Goal: Task Accomplishment & Management: Complete application form

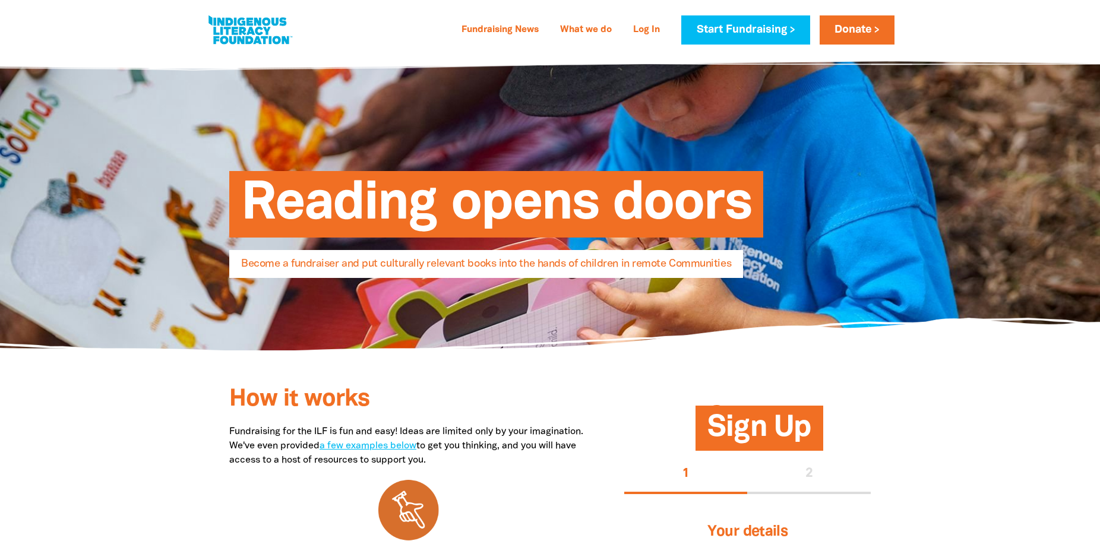
select select "AU"
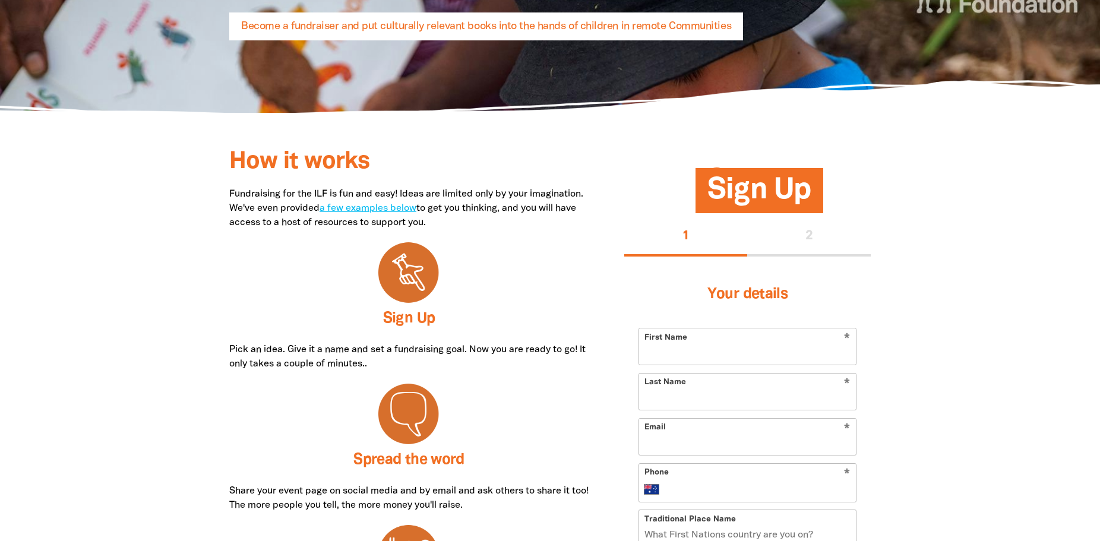
click at [759, 341] on input "First Name" at bounding box center [747, 346] width 217 height 36
type input "[PERSON_NAME]"
type input "[PERSON_NAME][EMAIL_ADDRESS][PERSON_NAME][DOMAIN_NAME]"
type input "[PHONE_NUMBER]"
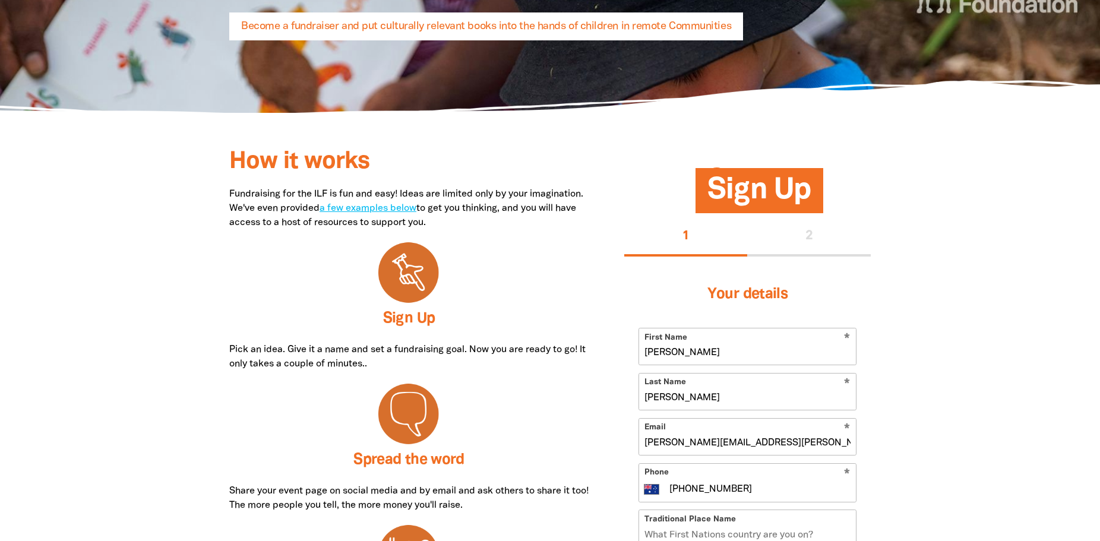
type input "[STREET_ADDRESS]"
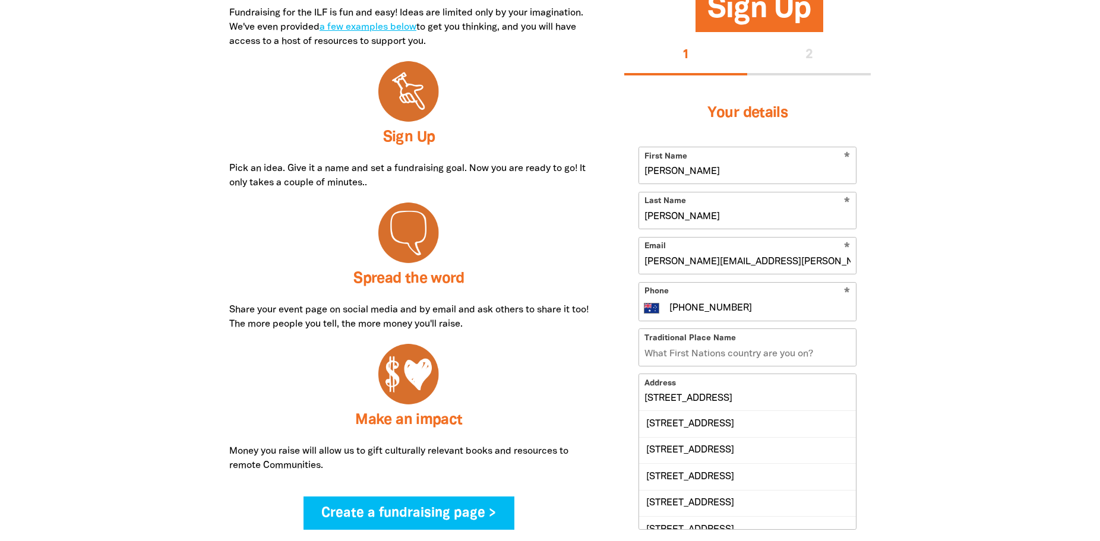
scroll to position [475, 0]
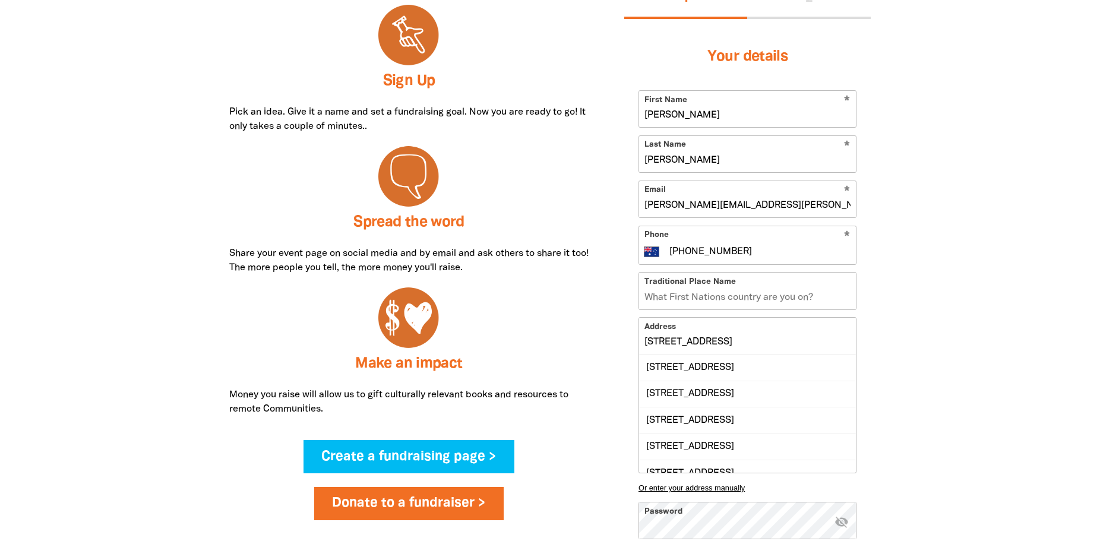
click at [800, 298] on input "Traditional Place Name" at bounding box center [747, 291] width 217 height 36
type input "Kaurna"
click at [971, 280] on div at bounding box center [550, 346] width 1100 height 846
click at [776, 294] on input "Kaurna" at bounding box center [747, 291] width 217 height 36
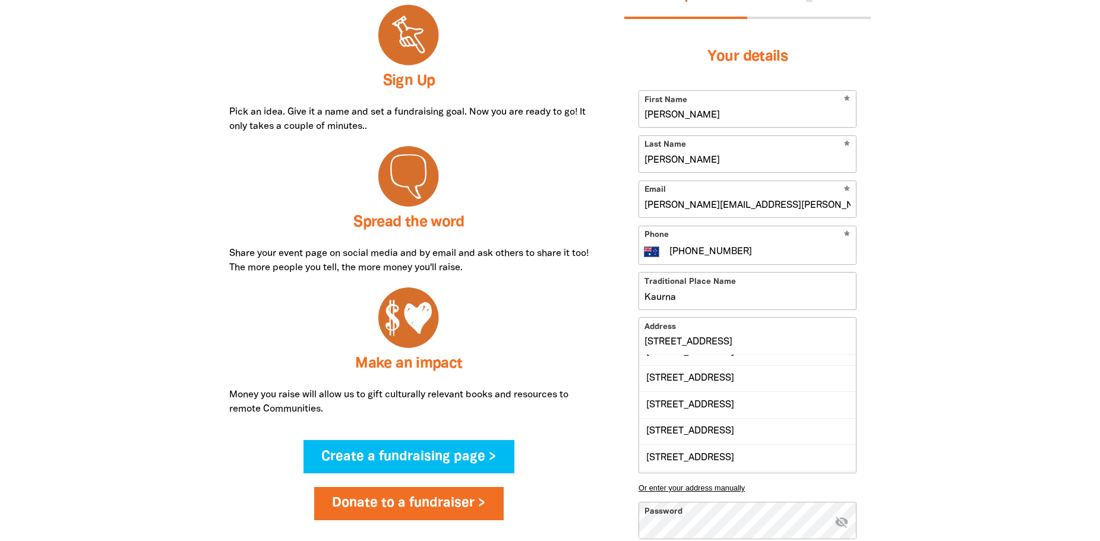
scroll to position [0, 0]
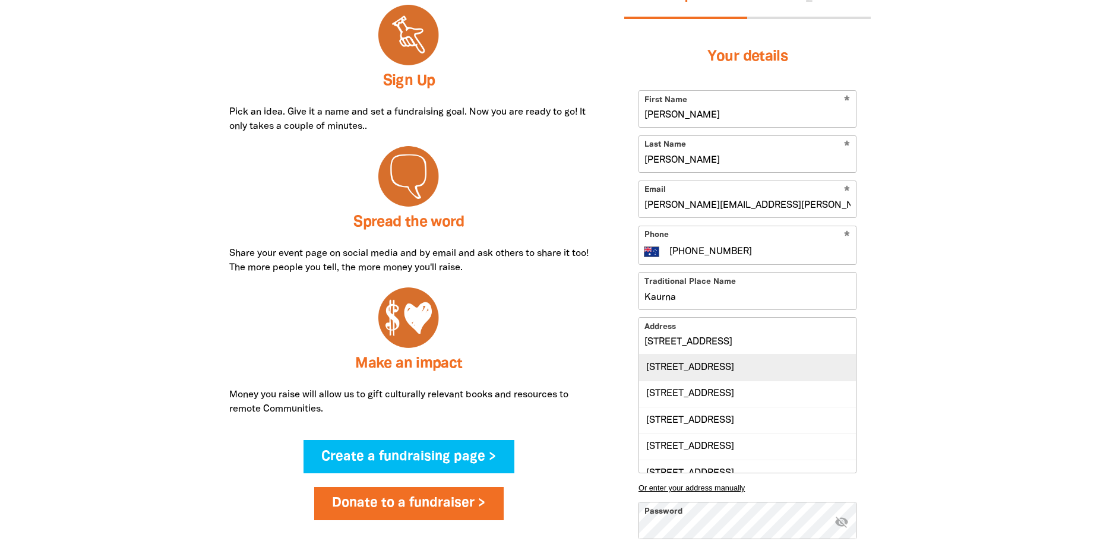
click at [773, 378] on div "[STREET_ADDRESS]" at bounding box center [747, 368] width 217 height 26
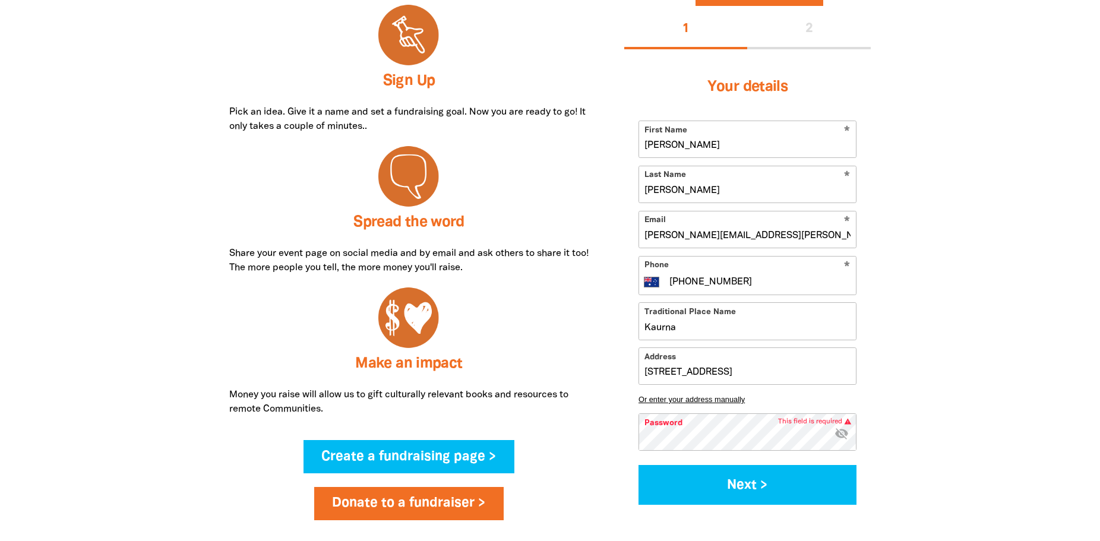
type input "[STREET_ADDRESS]"
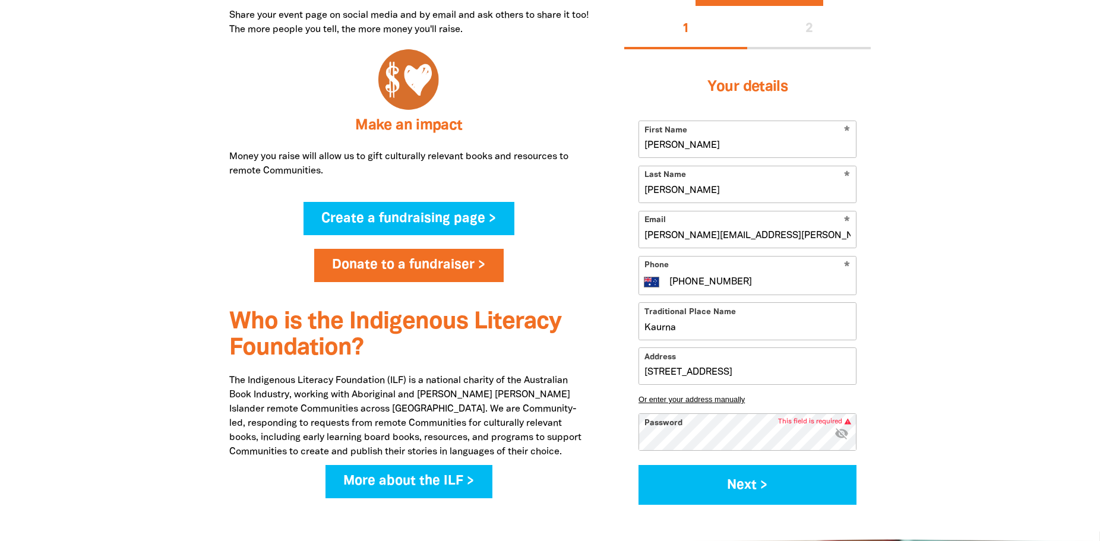
scroll to position [713, 0]
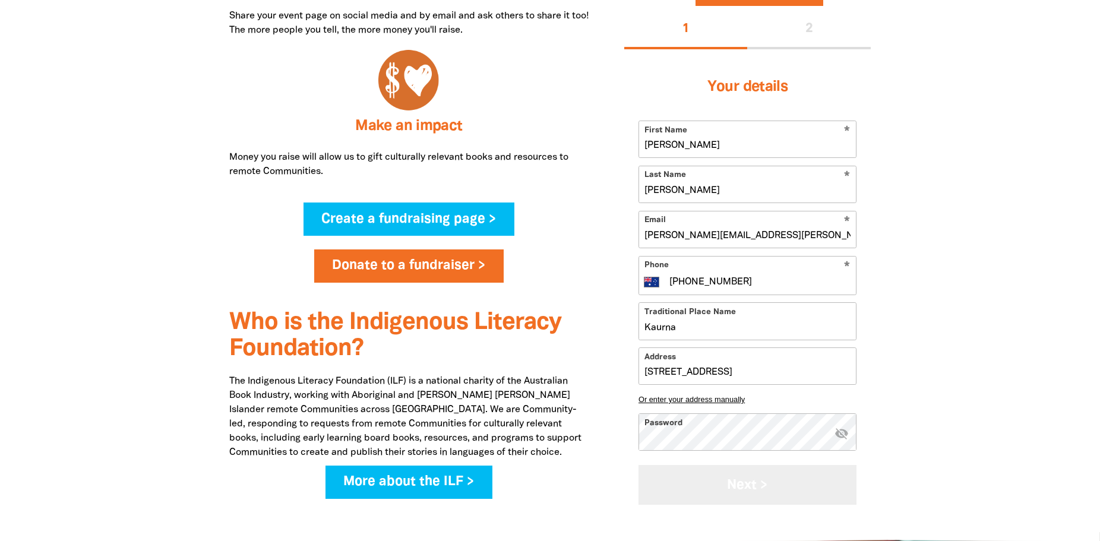
click at [739, 489] on button "Next >" at bounding box center [747, 485] width 218 height 40
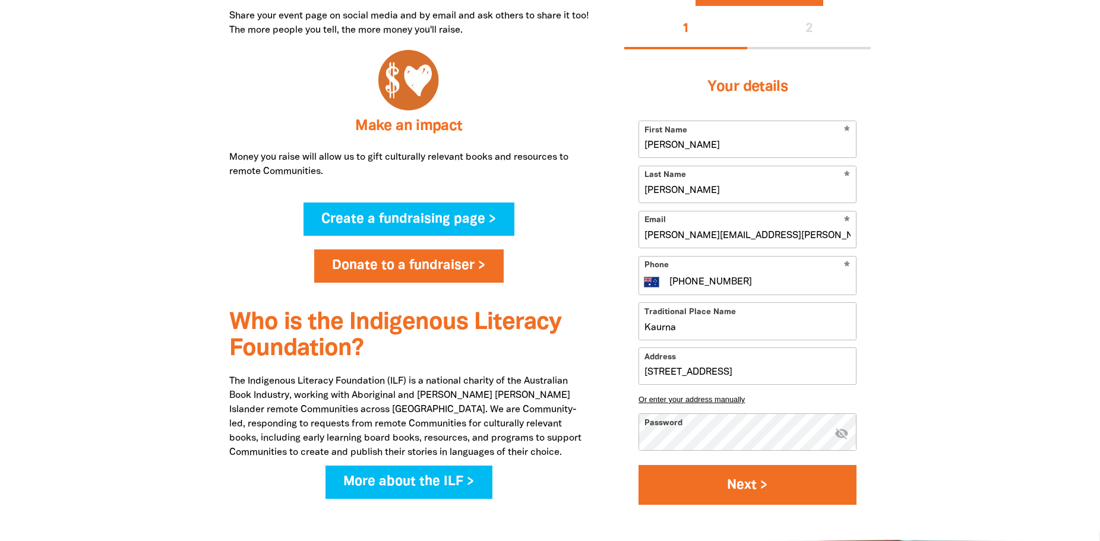
select select "No"
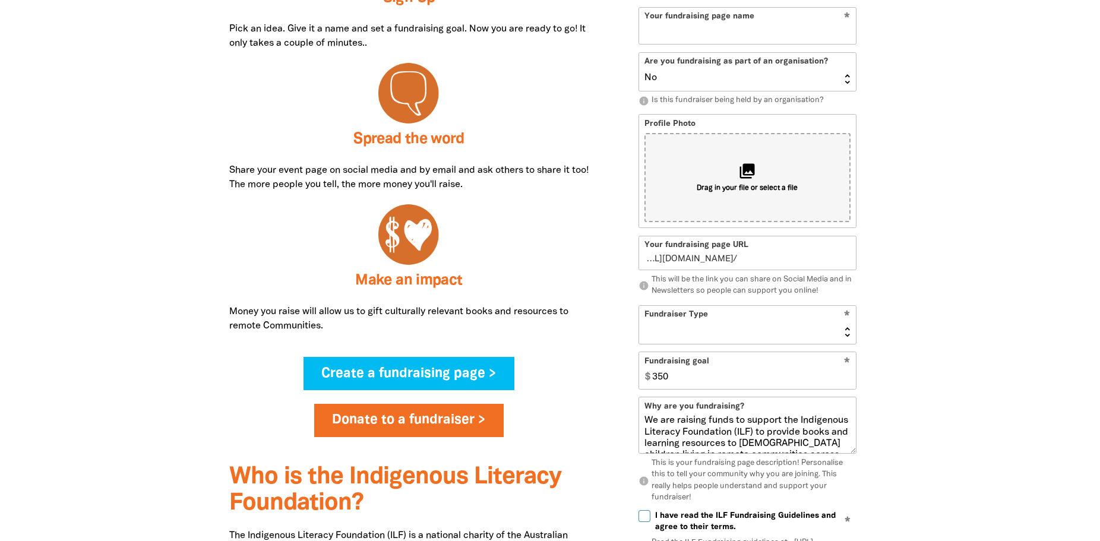
scroll to position [380, 0]
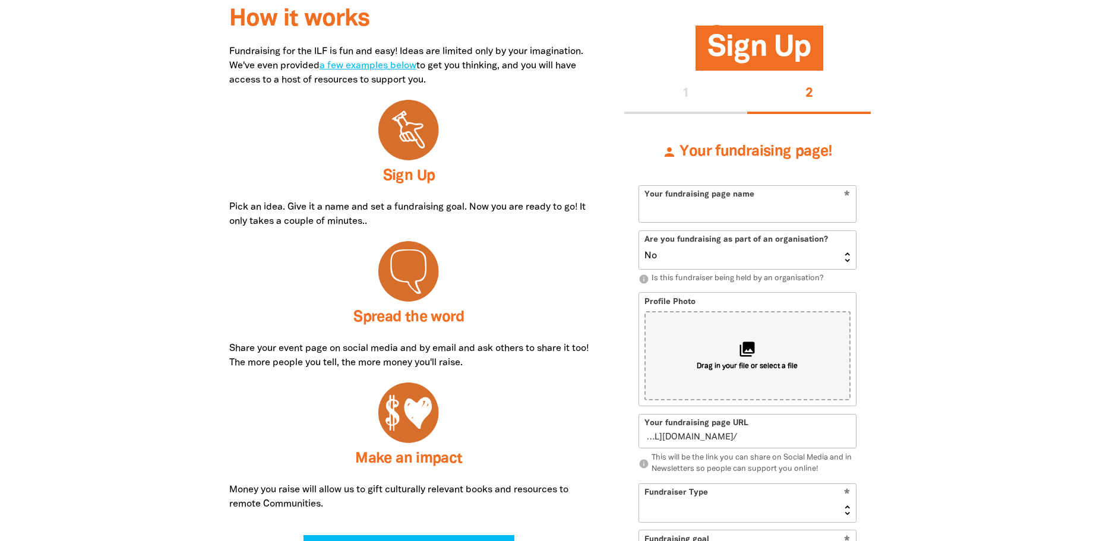
click at [749, 210] on input "Your fundraising page name" at bounding box center [747, 204] width 217 height 36
type input "IL"
type input "il"
type input "ILF"
type input "ilf"
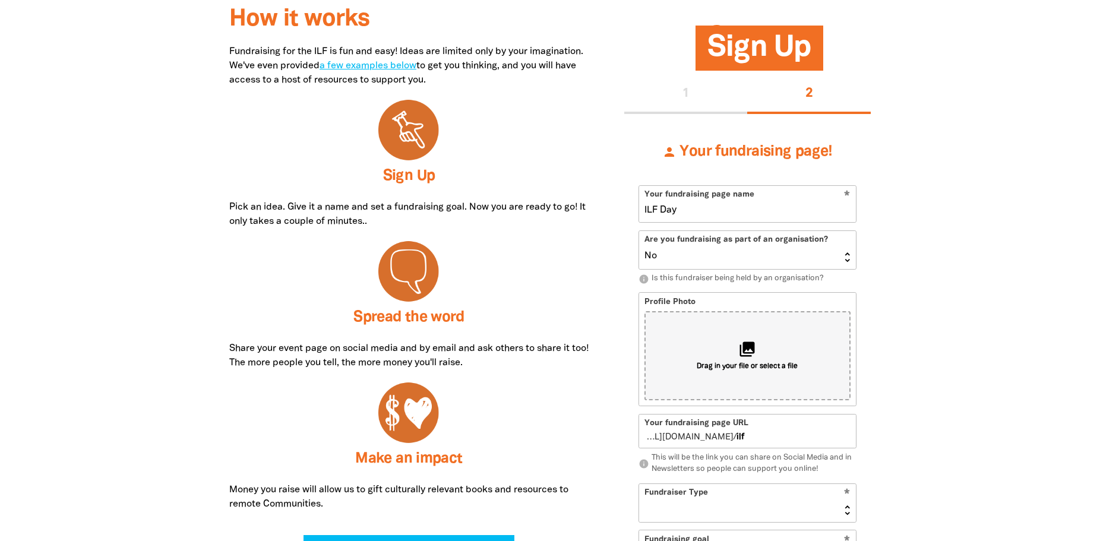
type input "ILF Day"
type input "ilfday"
type input "ILF Day Bake"
type input "ilfdaybake"
type input "ILF Day Bake D"
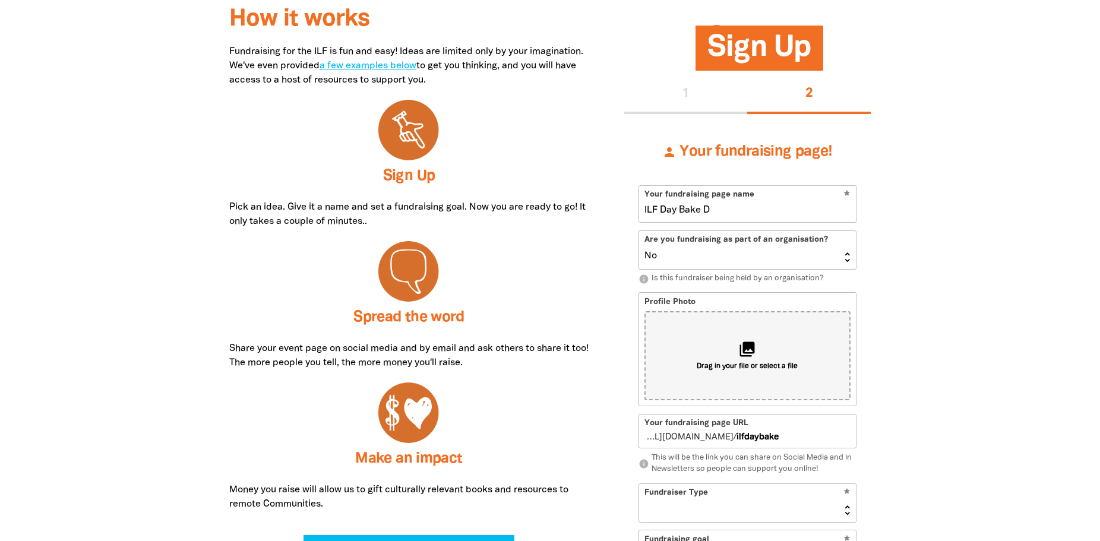
type input "ilfdaybaked"
type input "ILF Day Bake Sale"
type input "ilfdaybakesale"
type input "ILF Day Bake Sale"
click at [850, 259] on select "Yes No" at bounding box center [747, 250] width 217 height 38
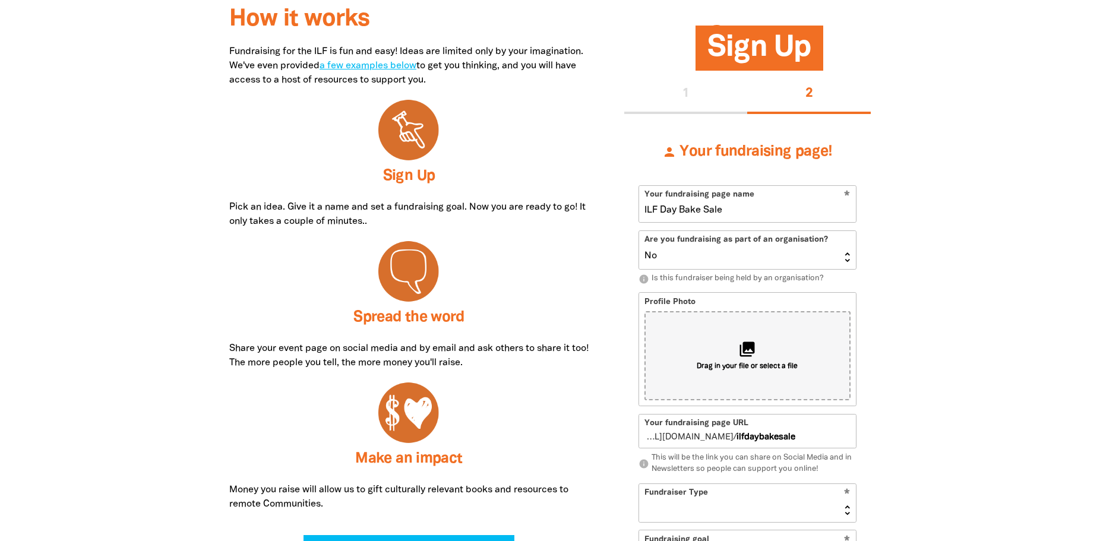
select select "Yes"
click at [639, 231] on select "Yes No" at bounding box center [747, 250] width 217 height 38
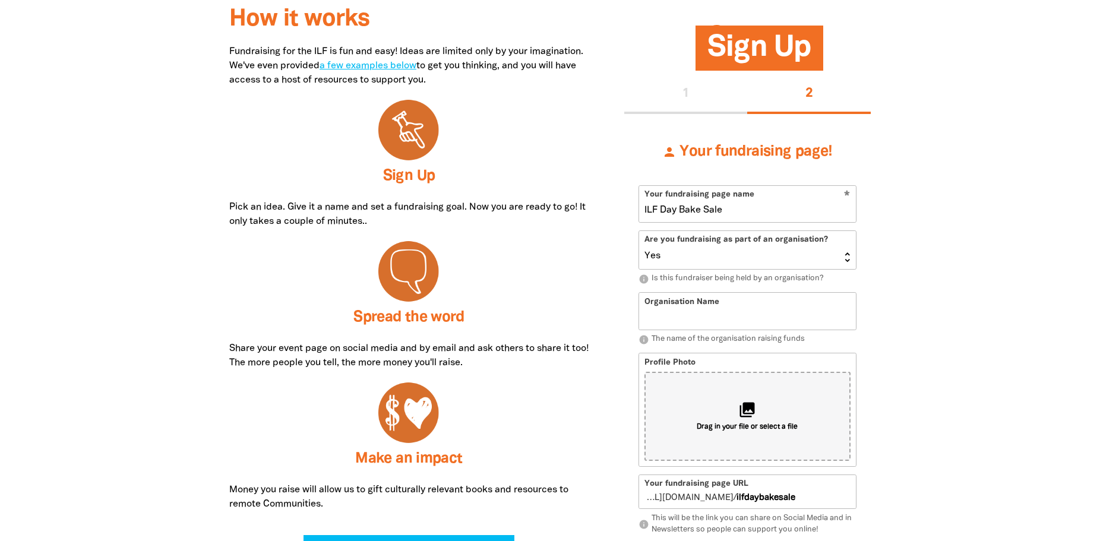
click at [936, 305] on div at bounding box center [550, 506] width 1100 height 976
click at [782, 314] on input "Organisation Name" at bounding box center [747, 311] width 217 height 36
click at [674, 318] on input "Endeaavour College" at bounding box center [747, 311] width 217 height 36
type input "[GEOGRAPHIC_DATA]"
click at [967, 303] on div at bounding box center [550, 506] width 1100 height 976
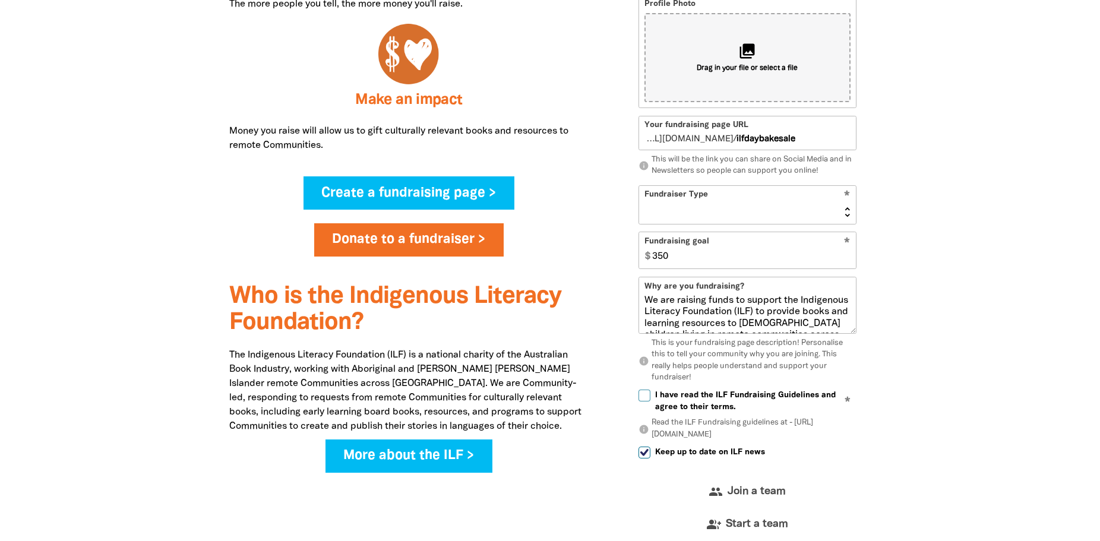
scroll to position [736, 0]
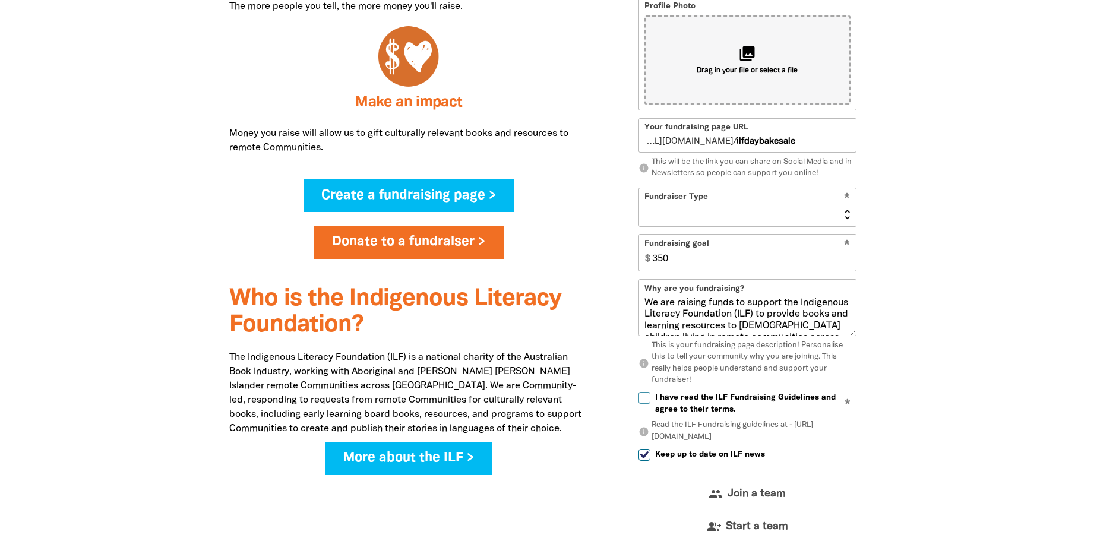
click at [798, 206] on select "Event Activity Donations Instead of Gifts Business School or Library In Memoriam" at bounding box center [747, 207] width 217 height 38
select select "Event"
click at [639, 188] on select "Event Activity Donations Instead of Gifts Business School or Library In Memoriam" at bounding box center [747, 207] width 217 height 38
click at [913, 287] on div at bounding box center [550, 150] width 1100 height 976
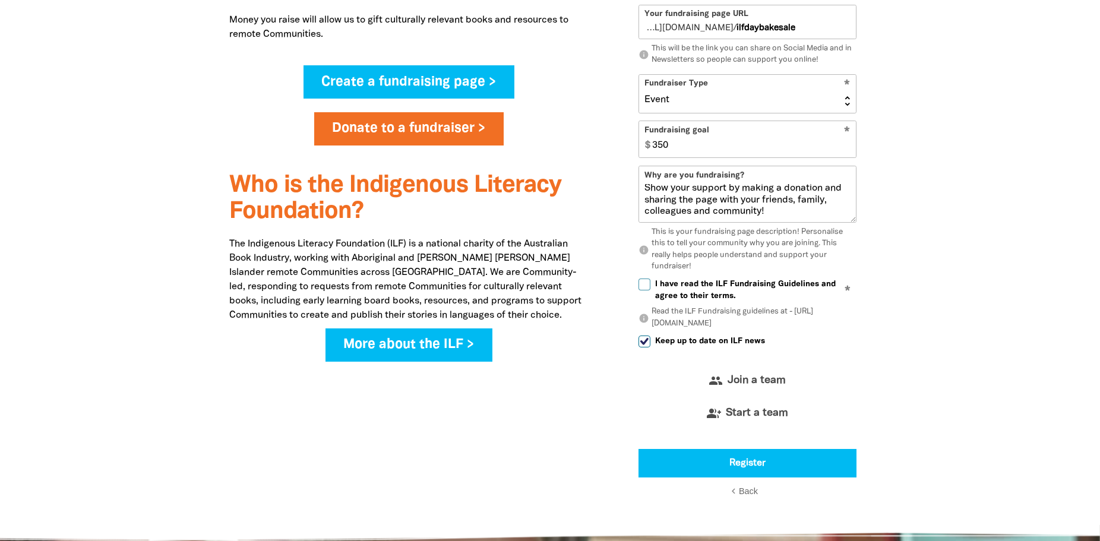
scroll to position [974, 0]
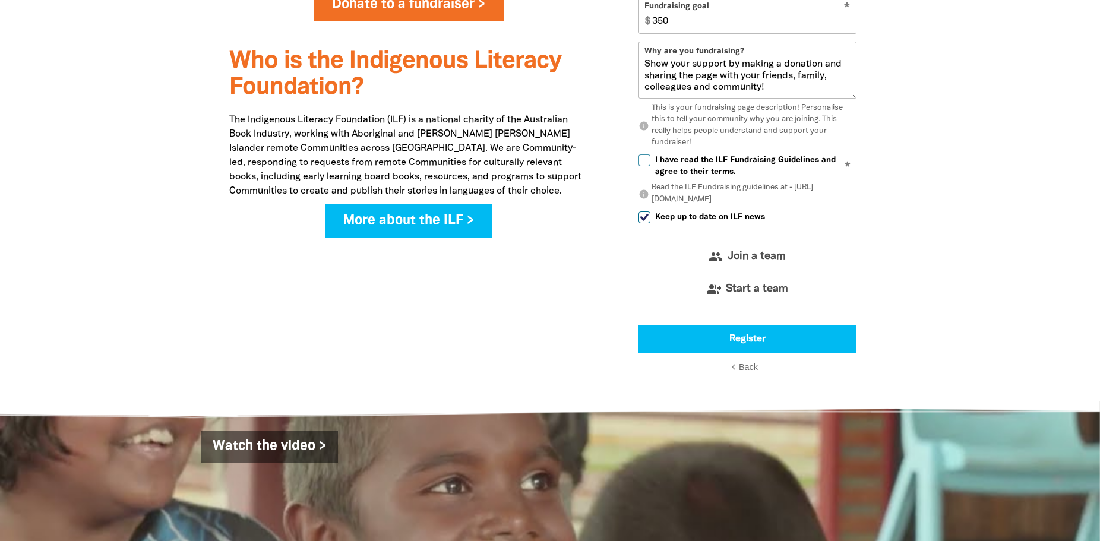
click at [646, 162] on input "I have read the ILF Fundraising Guidelines and agree to their terms." at bounding box center [644, 160] width 12 height 12
checkbox input "true"
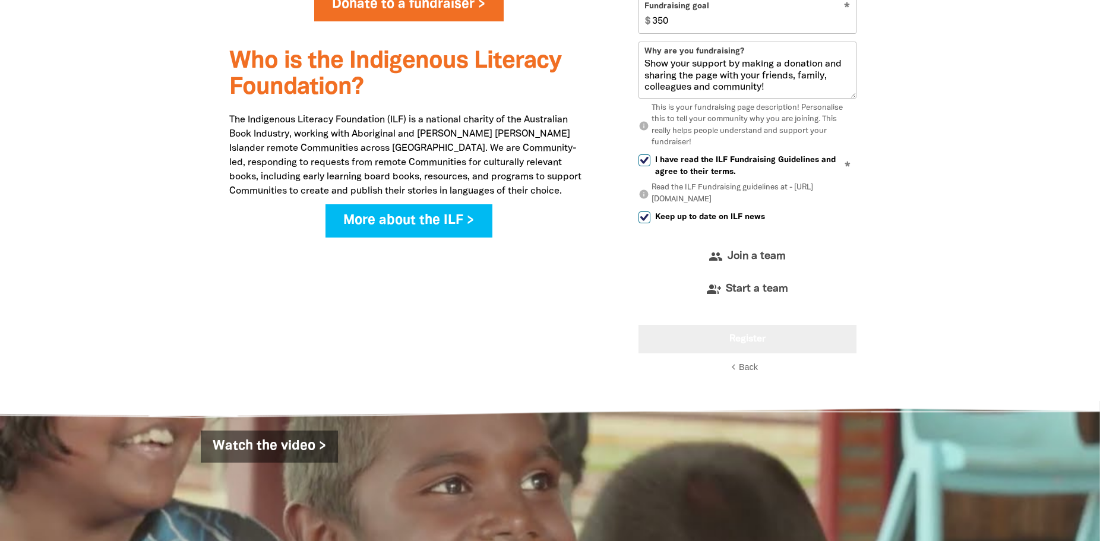
click at [760, 341] on button "Register" at bounding box center [747, 339] width 218 height 29
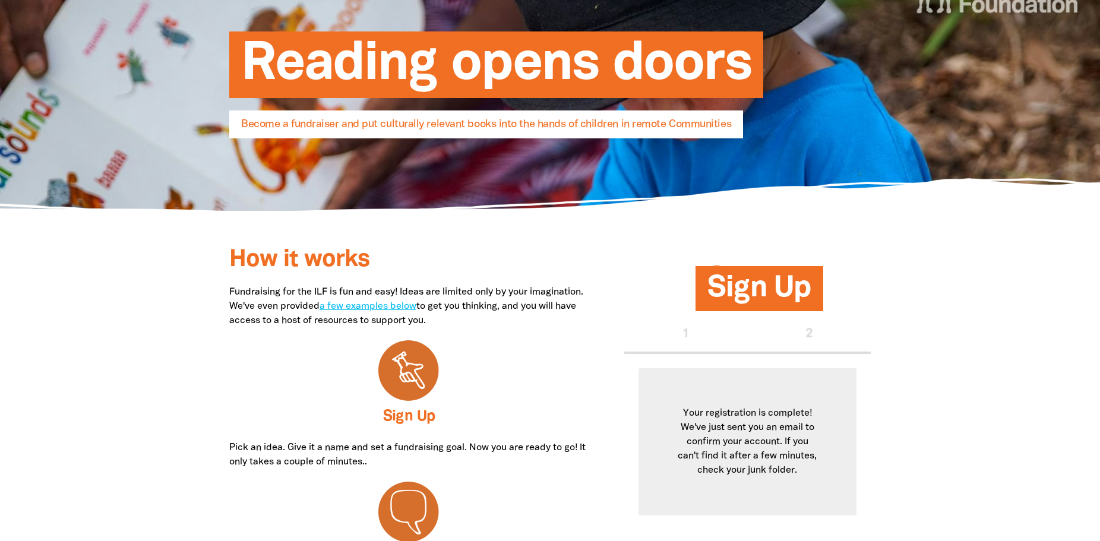
scroll to position [0, 0]
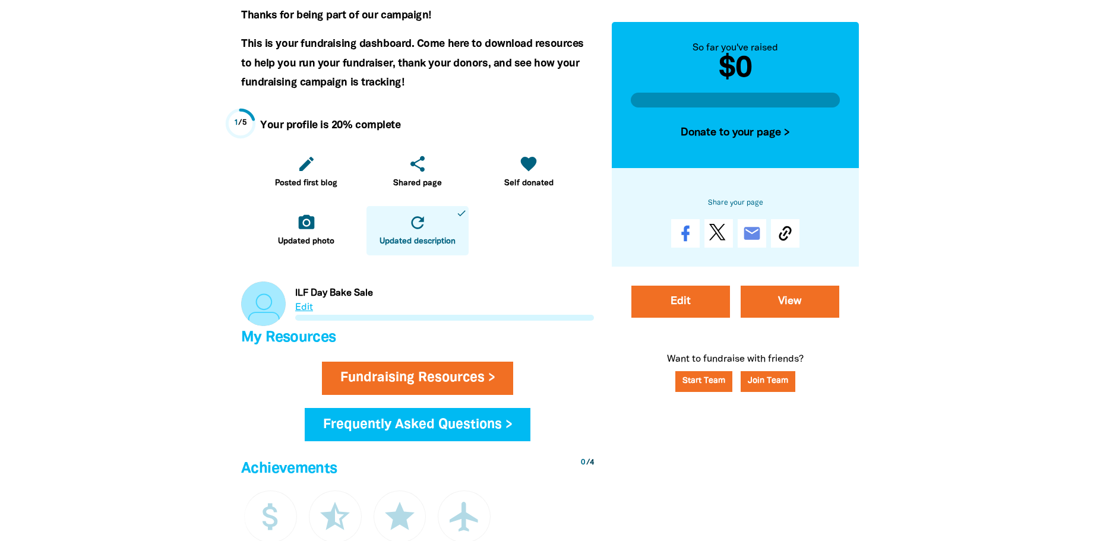
scroll to position [297, 0]
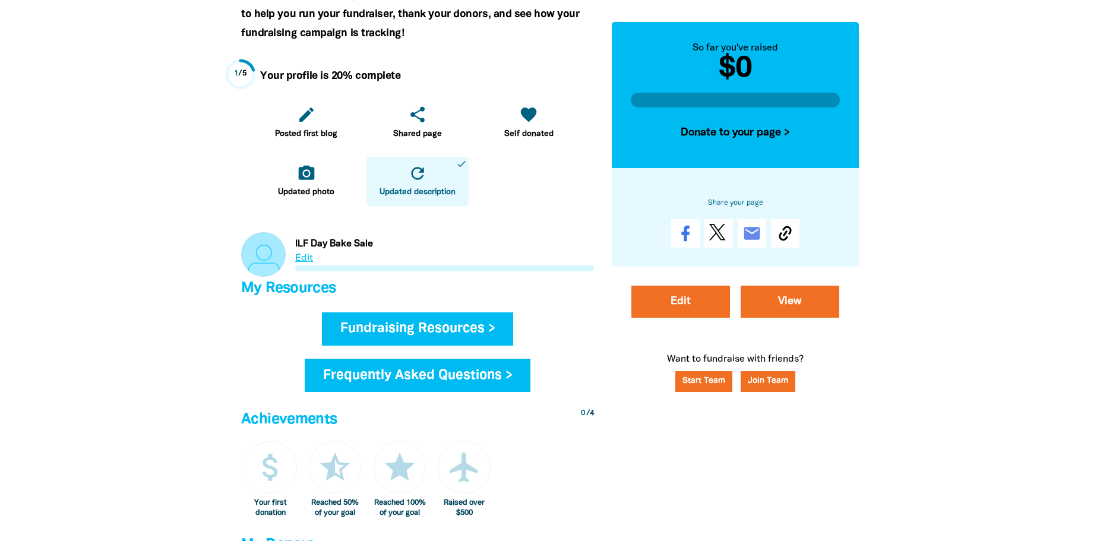
click at [420, 332] on link "Fundraising Resources >" at bounding box center [418, 328] width 192 height 33
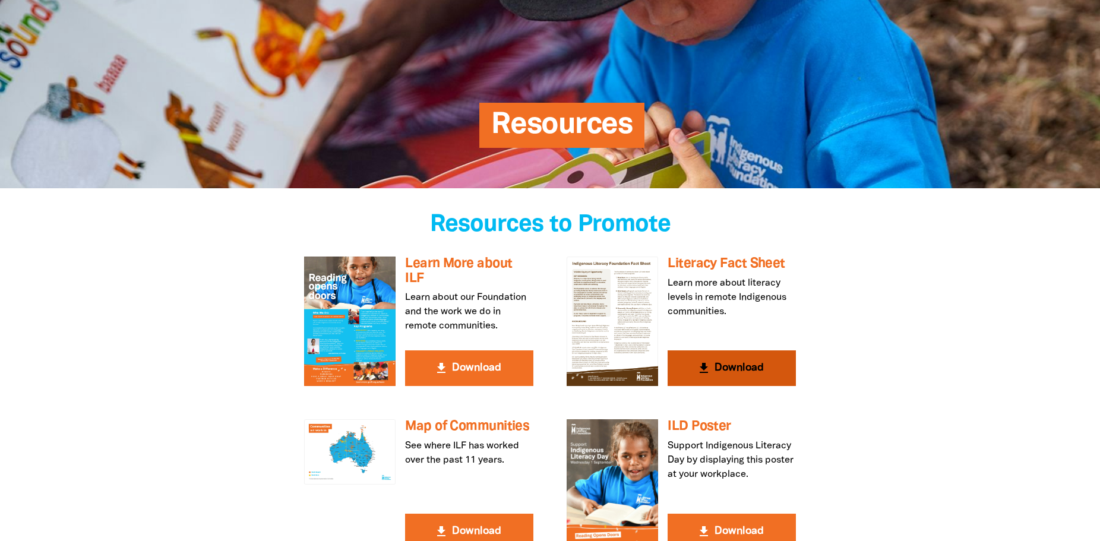
scroll to position [178, 0]
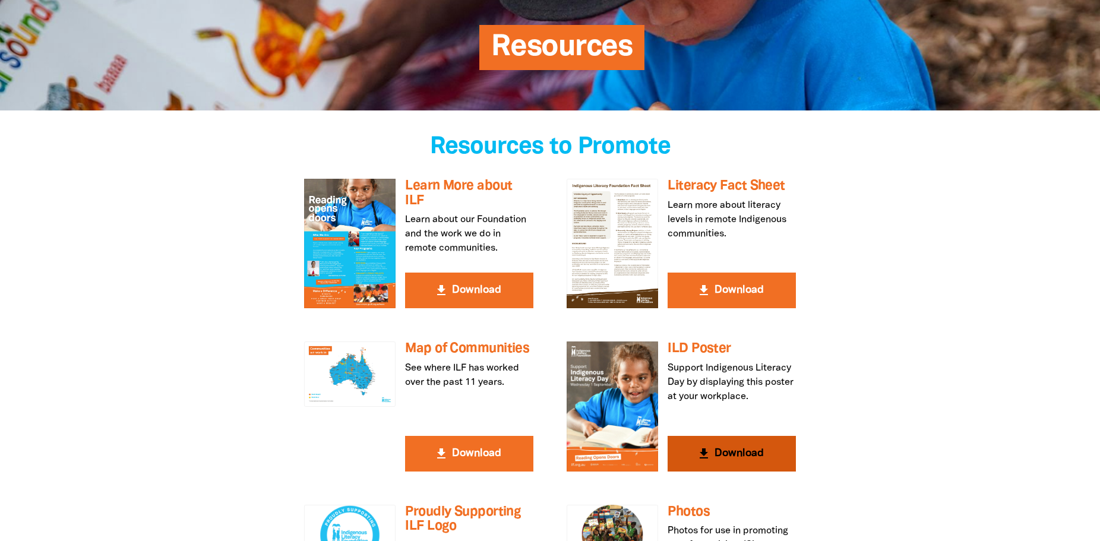
click at [730, 455] on button "get_app Download" at bounding box center [731, 454] width 128 height 36
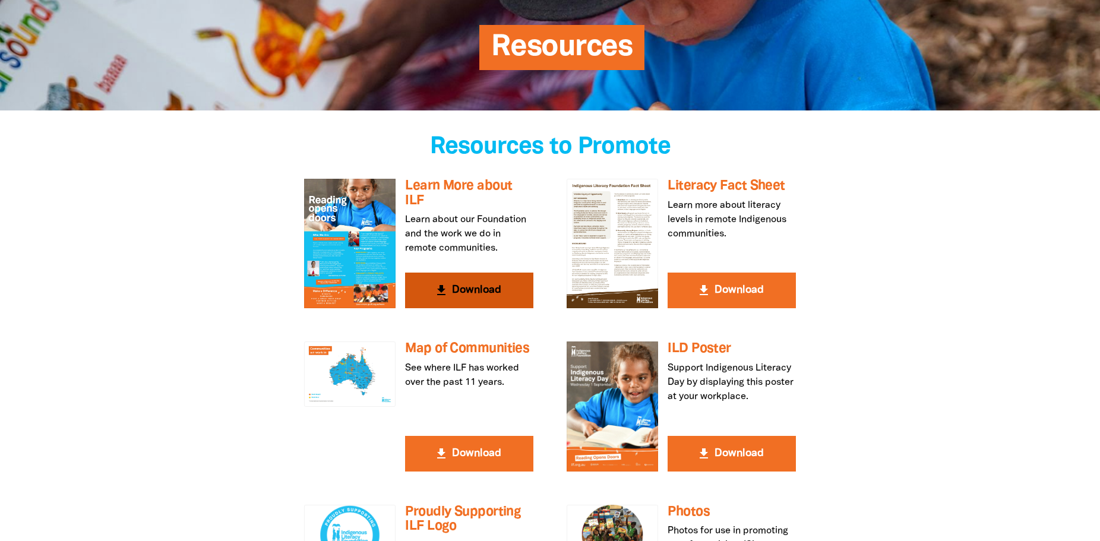
click at [424, 290] on button "get_app Download" at bounding box center [469, 291] width 128 height 36
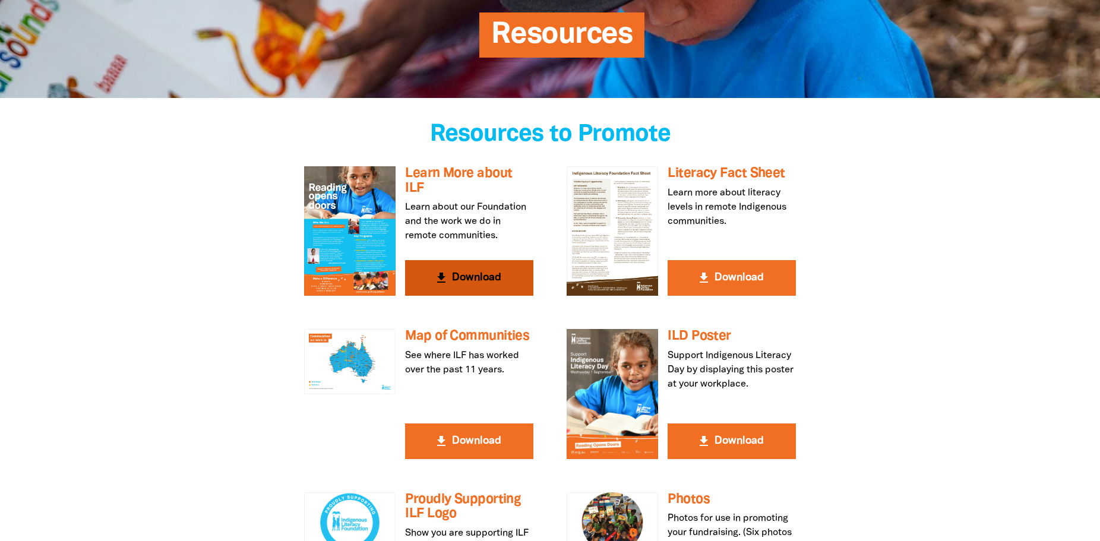
scroll to position [297, 0]
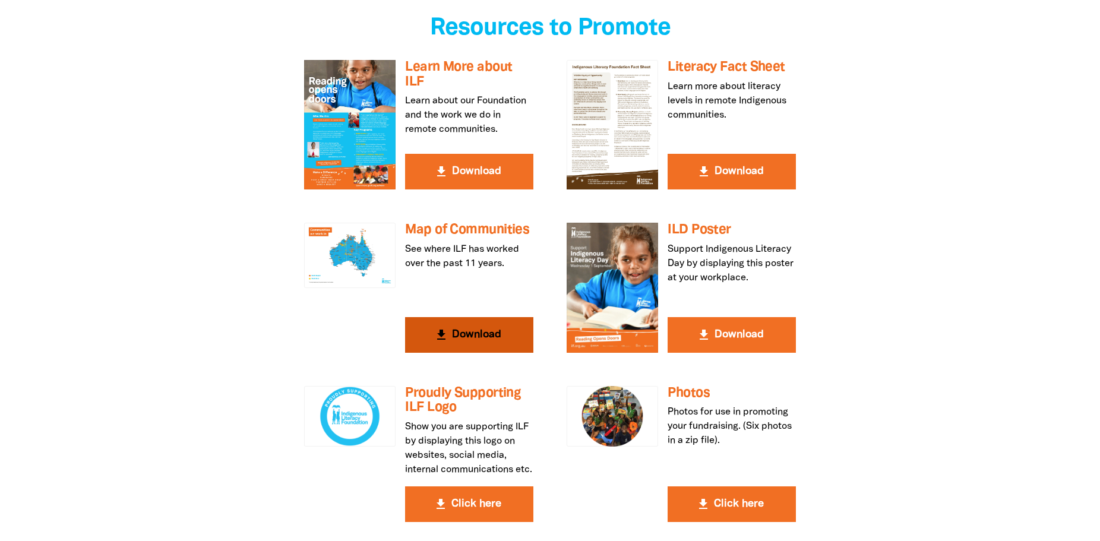
click at [453, 322] on button "get_app Download" at bounding box center [469, 335] width 128 height 36
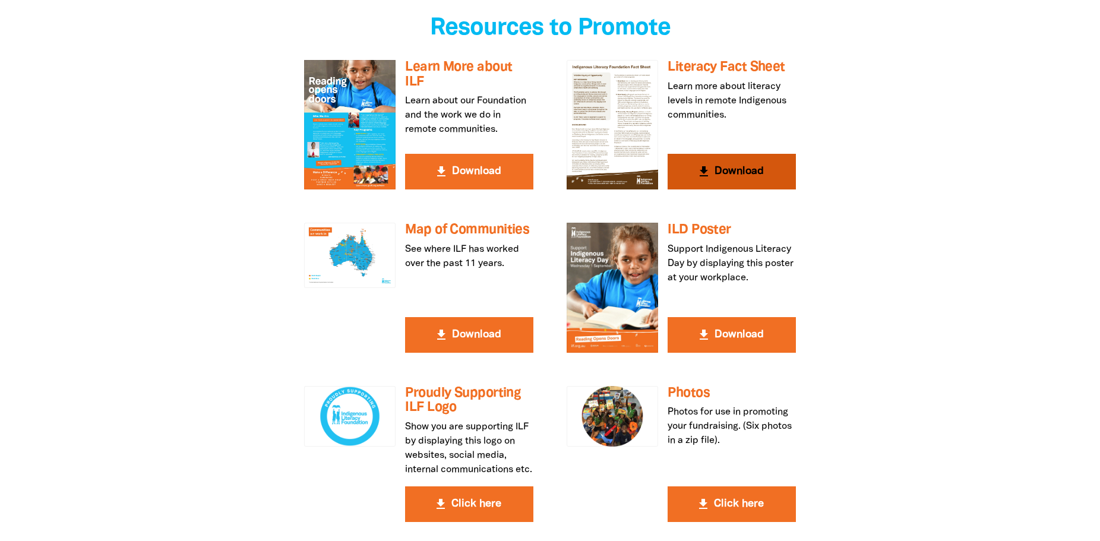
click at [713, 165] on button "get_app Download" at bounding box center [731, 172] width 128 height 36
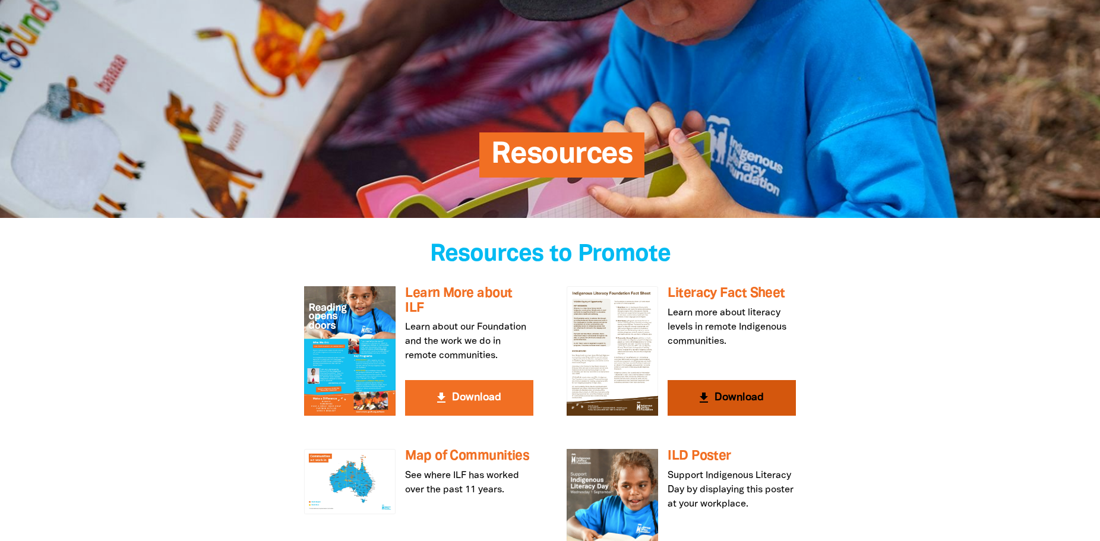
scroll to position [0, 0]
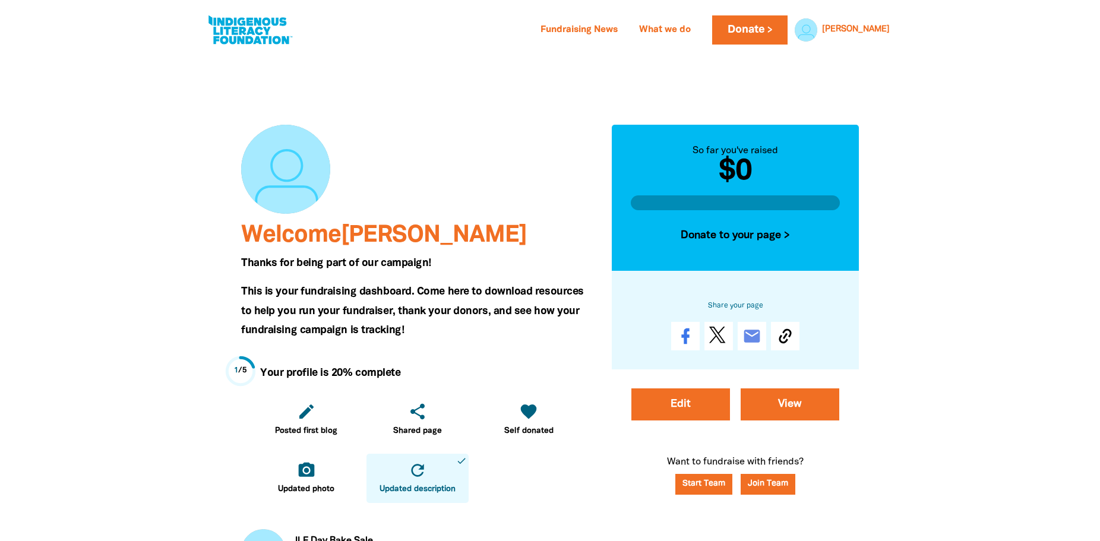
click at [222, 19] on link at bounding box center [249, 30] width 89 height 36
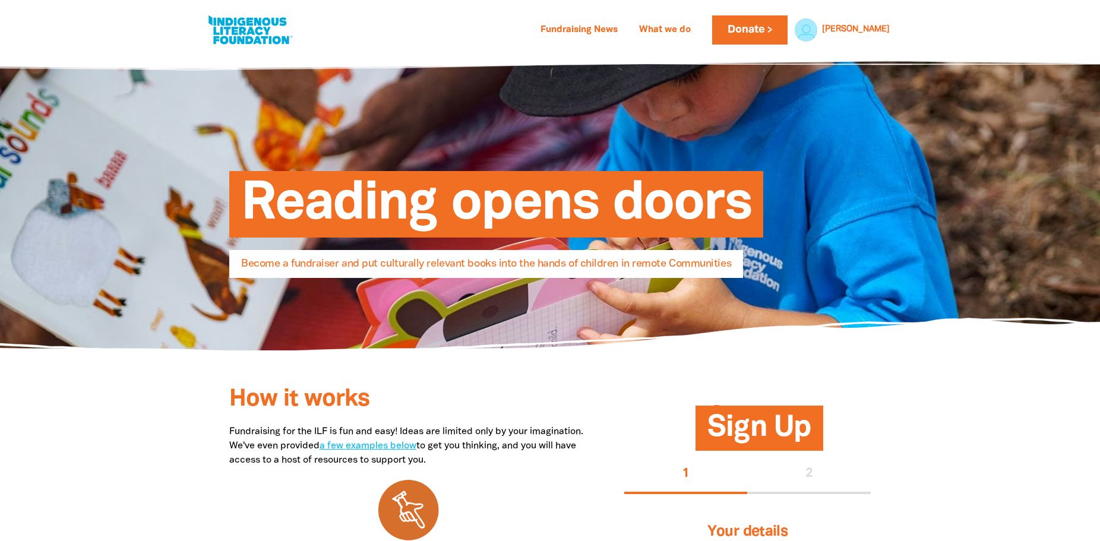
select select "AU"
